Goal: Task Accomplishment & Management: Manage account settings

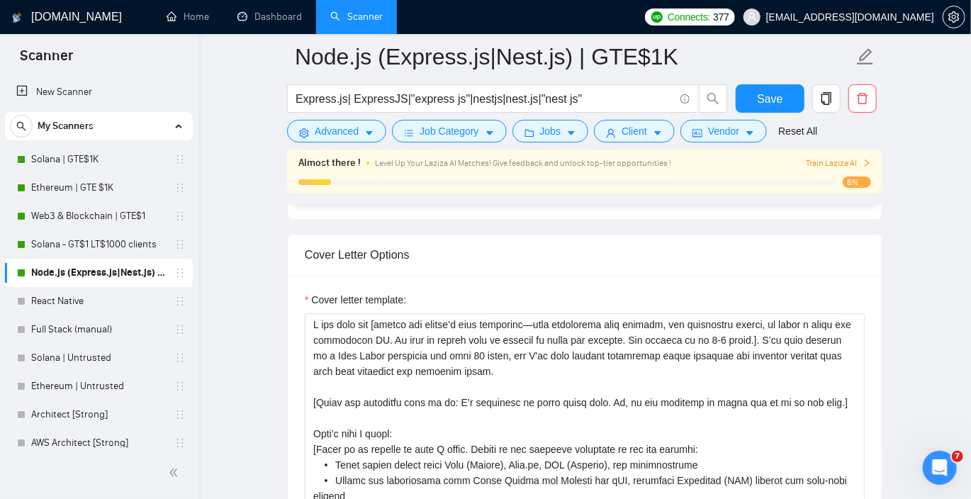
scroll to position [47, 0]
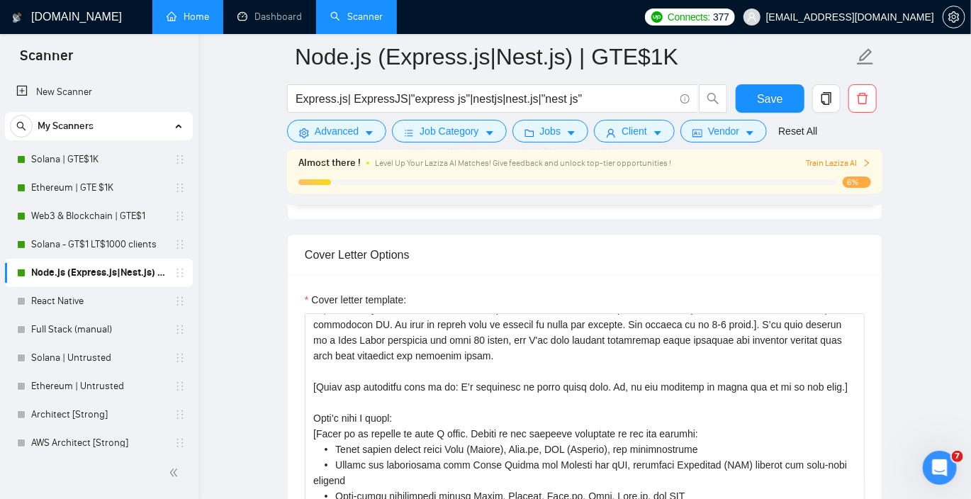
click at [181, 14] on link "Home" at bounding box center [188, 17] width 43 height 12
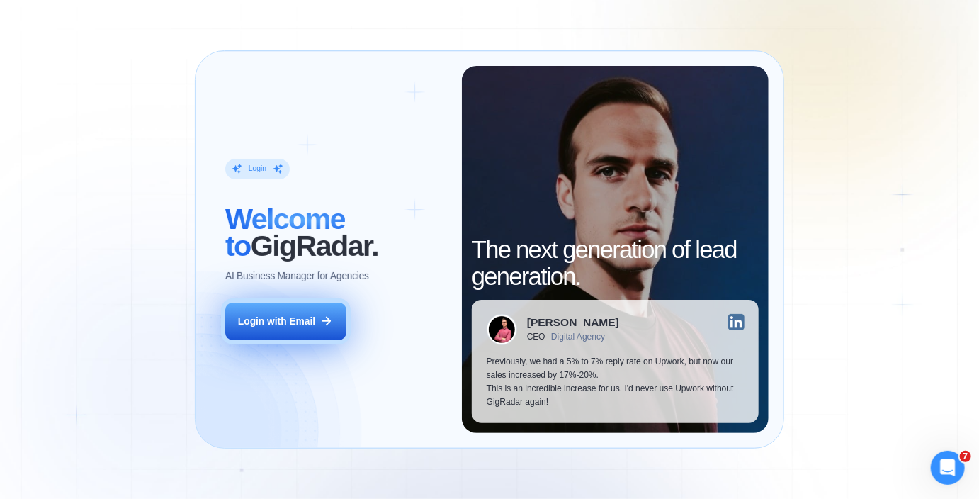
click at [298, 320] on div "Login with Email" at bounding box center [276, 321] width 77 height 13
